Goal: Task Accomplishment & Management: Complete application form

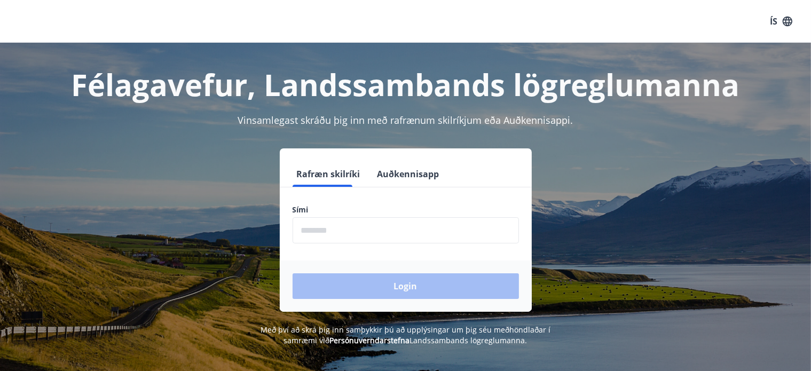
click at [331, 230] on input "phone" at bounding box center [406, 230] width 226 height 26
type input "********"
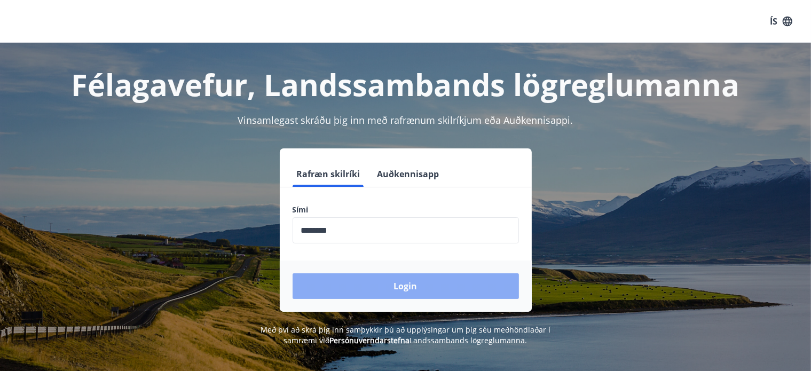
click at [368, 287] on button "Login" at bounding box center [406, 287] width 226 height 26
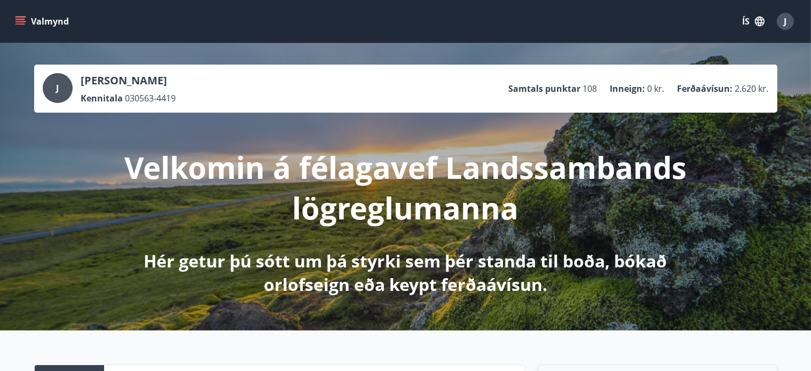
click at [21, 16] on icon "menu" at bounding box center [20, 21] width 11 height 11
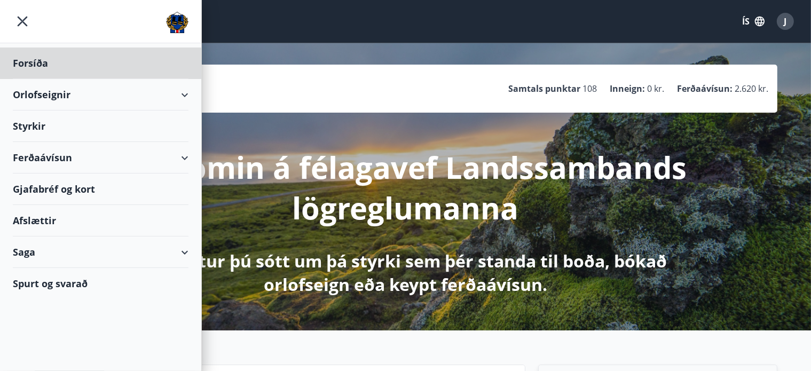
click at [24, 129] on div "Styrkir" at bounding box center [101, 127] width 176 height 32
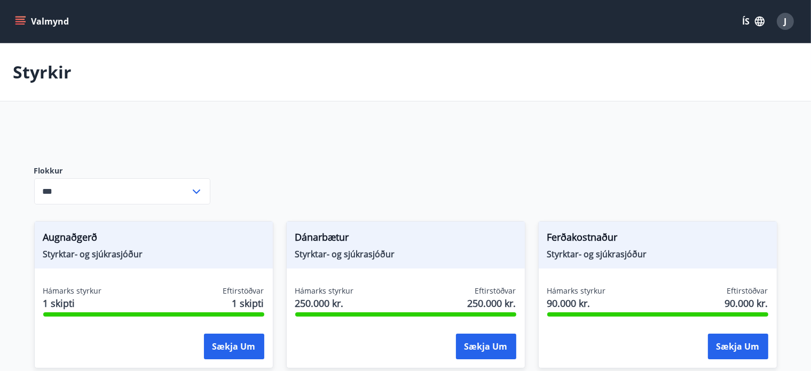
type input "***"
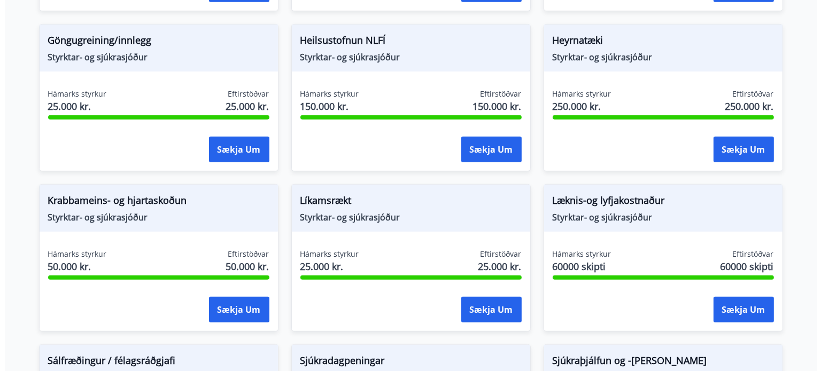
scroll to position [526, 0]
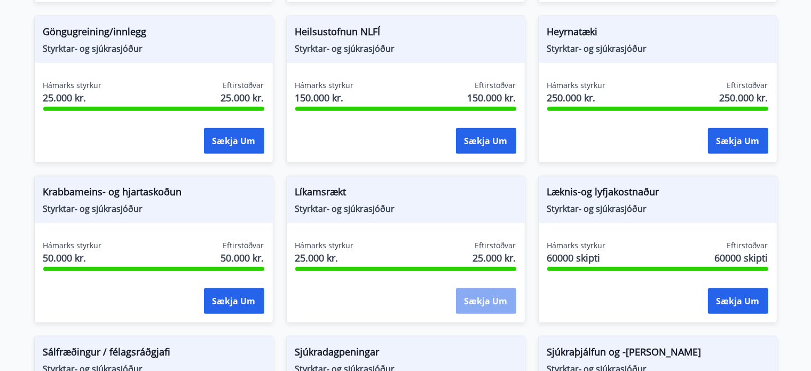
click at [479, 294] on button "Sækja um" at bounding box center [486, 301] width 60 height 26
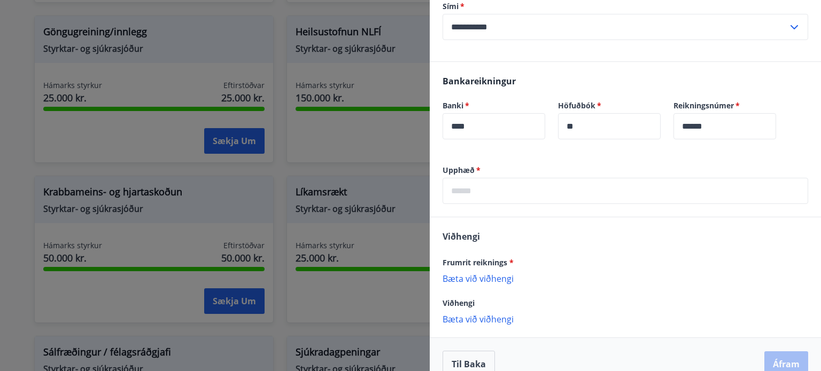
scroll to position [251, 0]
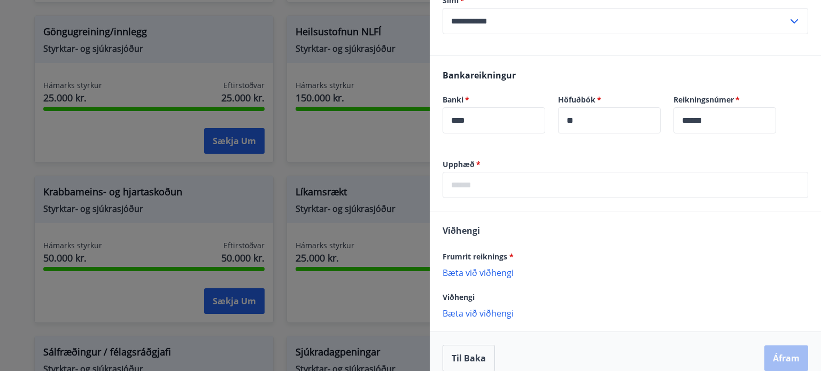
click at [523, 235] on div "[PERSON_NAME] reiknings * [PERSON_NAME] við viðhengi {error_attachment_undefine…" at bounding box center [624, 272] width 391 height 120
click at [504, 267] on p "Bæta við viðhengi" at bounding box center [624, 272] width 365 height 11
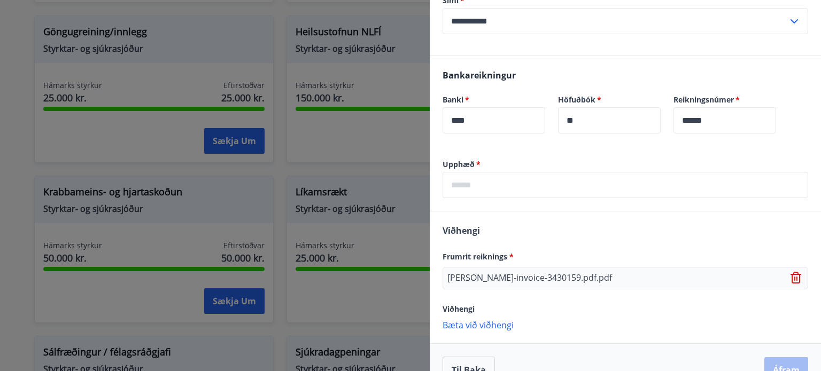
click at [460, 159] on label "Upphæð   *" at bounding box center [624, 164] width 365 height 11
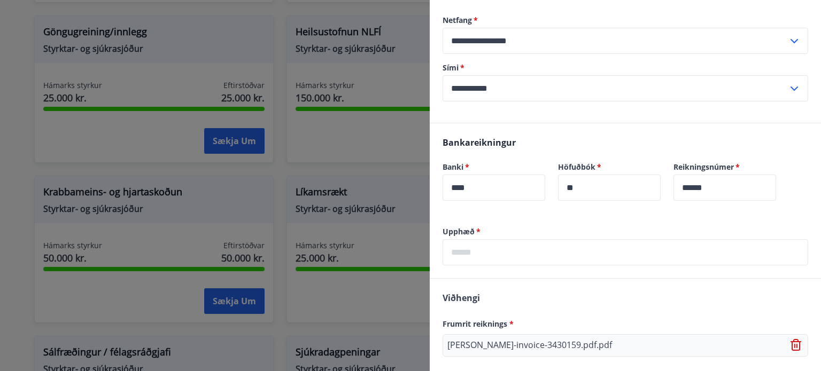
scroll to position [185, 0]
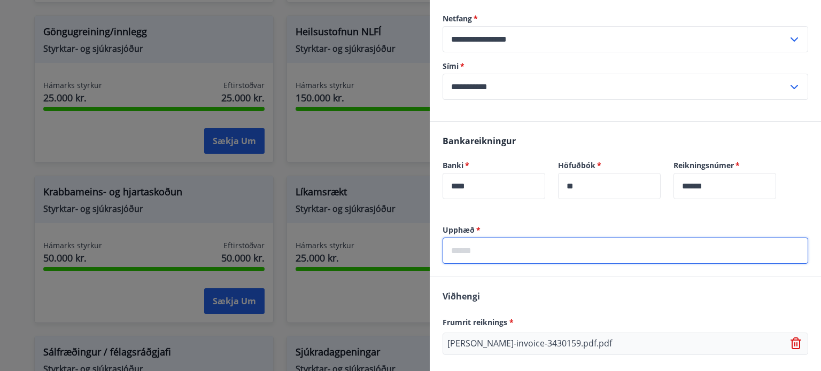
click at [528, 238] on input "text" at bounding box center [624, 251] width 365 height 26
type input "*****"
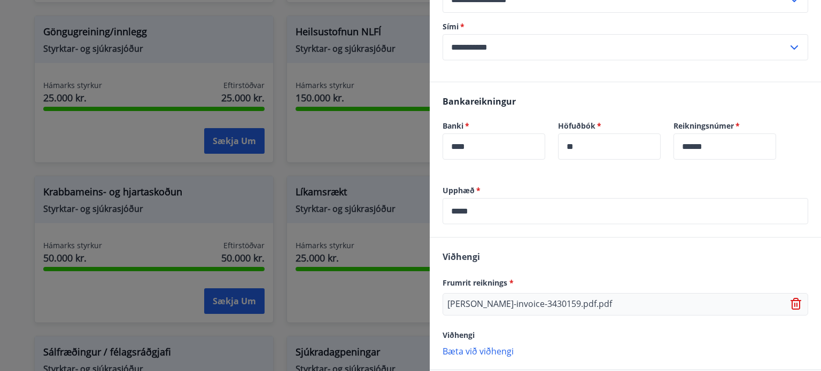
scroll to position [262, 0]
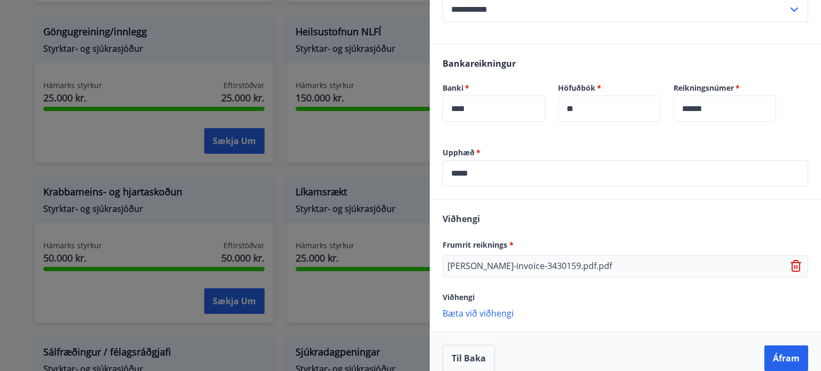
click at [496, 308] on p "Bæta við viðhengi" at bounding box center [624, 313] width 365 height 11
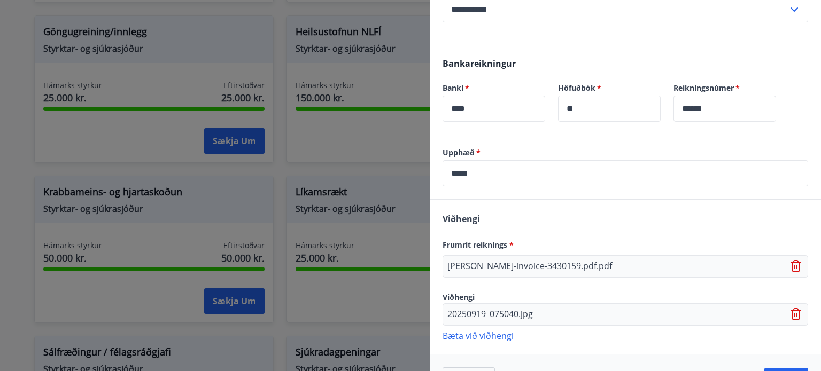
scroll to position [284, 0]
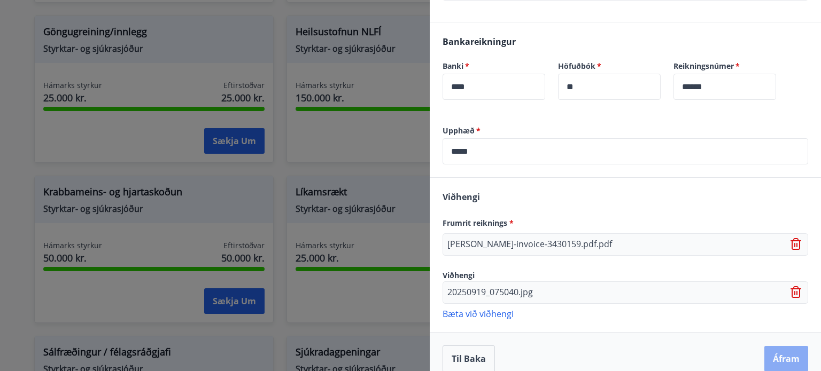
click at [776, 346] on button "Áfram" at bounding box center [786, 359] width 44 height 26
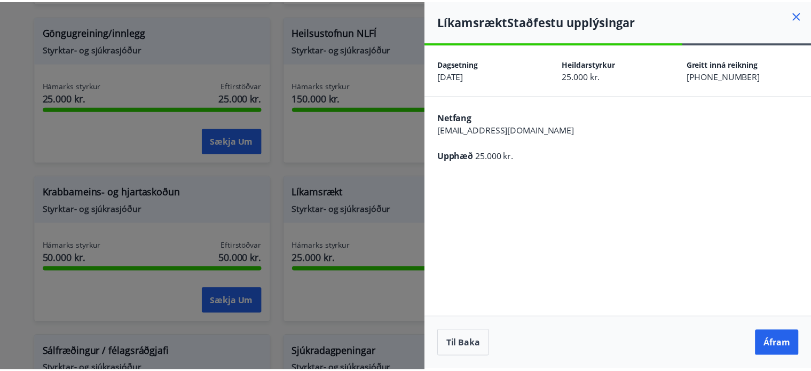
scroll to position [0, 0]
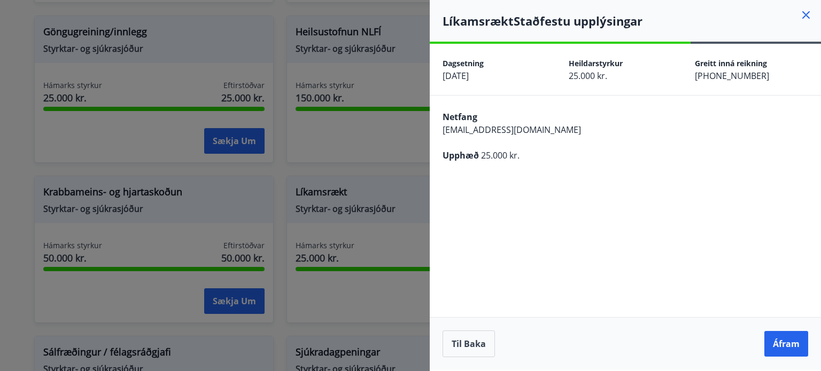
click at [776, 341] on button "Áfram" at bounding box center [786, 344] width 44 height 26
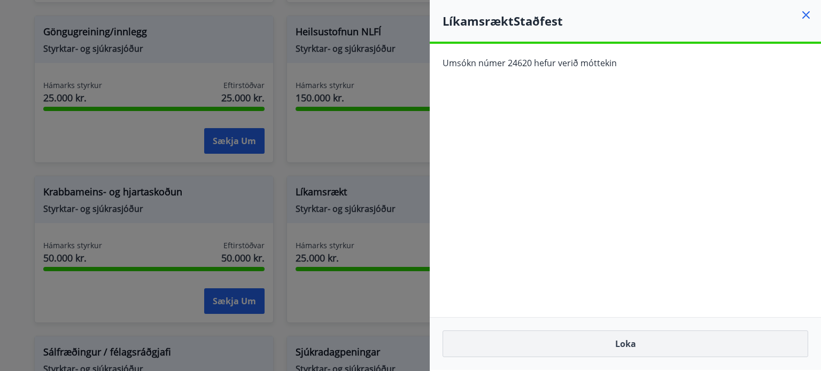
click at [737, 340] on button "Loka" at bounding box center [624, 344] width 365 height 27
